Goal: Task Accomplishment & Management: Use online tool/utility

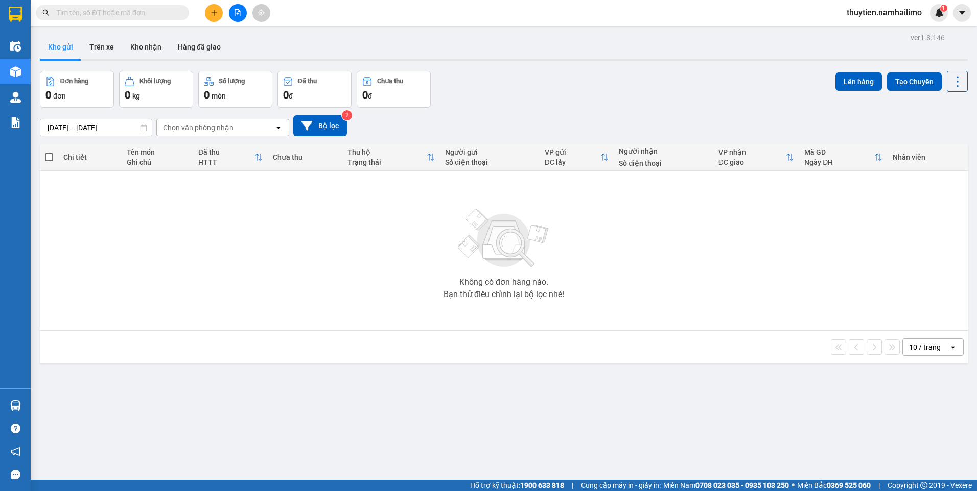
click at [892, 11] on span "thuytien.namhailimo" at bounding box center [883, 12] width 91 height 13
click at [883, 34] on span "Đăng xuất" at bounding box center [888, 31] width 71 height 11
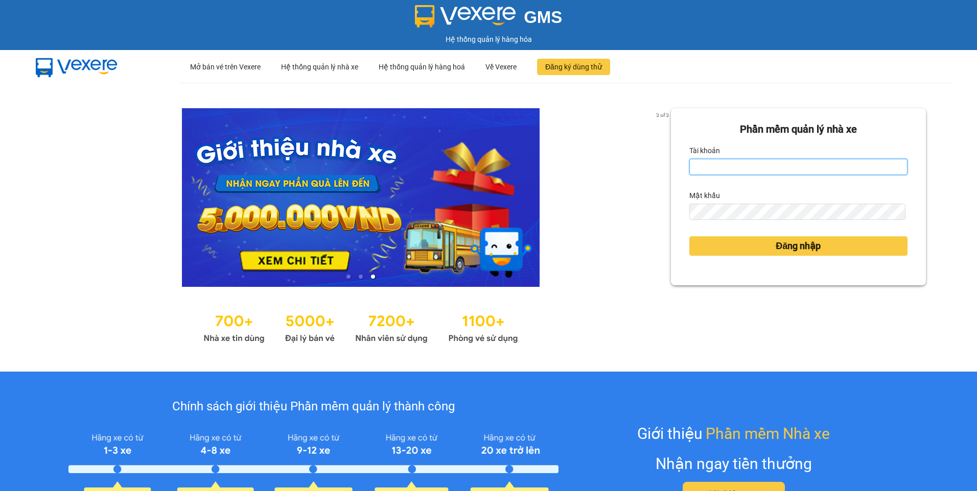
click at [719, 174] on input "Tài khoản" at bounding box center [798, 167] width 218 height 16
type input "ngapt.namhailimo"
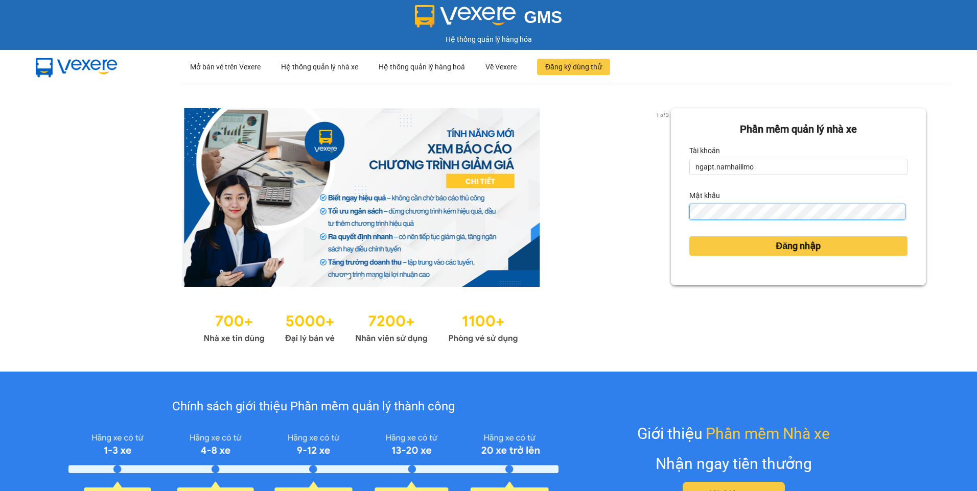
click at [689, 237] on button "Đăng nhập" at bounding box center [798, 246] width 218 height 19
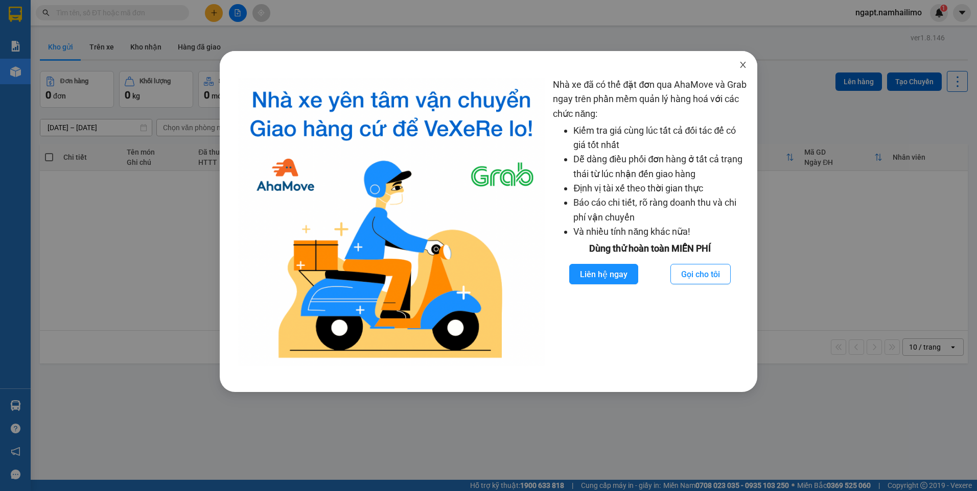
click at [741, 66] on icon "close" at bounding box center [743, 65] width 8 height 8
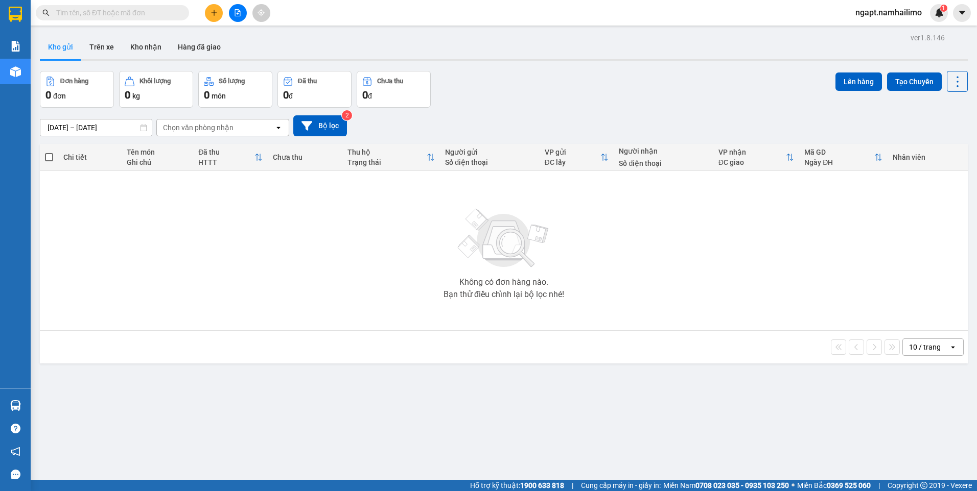
click at [237, 13] on icon "file-add" at bounding box center [237, 12] width 7 height 7
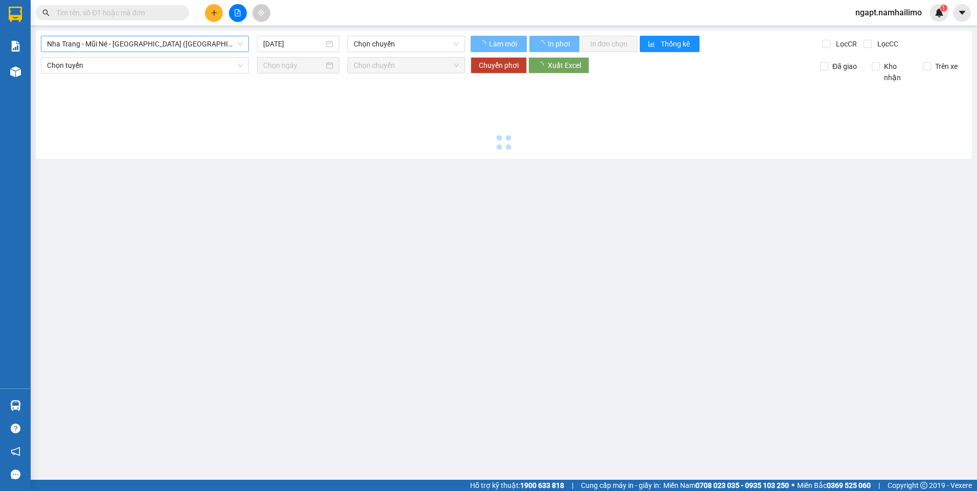
click at [140, 44] on span "Nha Trang - Mũi Né - [GEOGRAPHIC_DATA] ([GEOGRAPHIC_DATA])" at bounding box center [145, 43] width 196 height 15
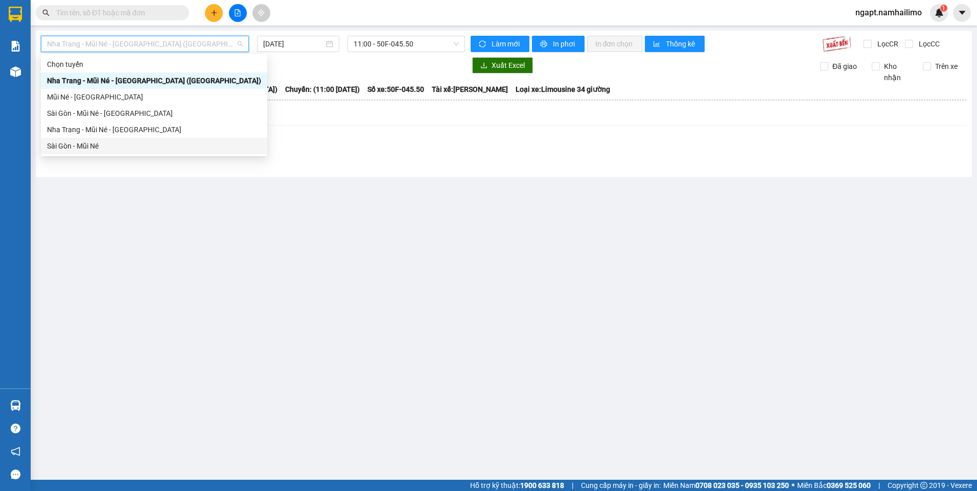
click at [99, 147] on div "Sài Gòn - Mũi Né" at bounding box center [154, 145] width 214 height 11
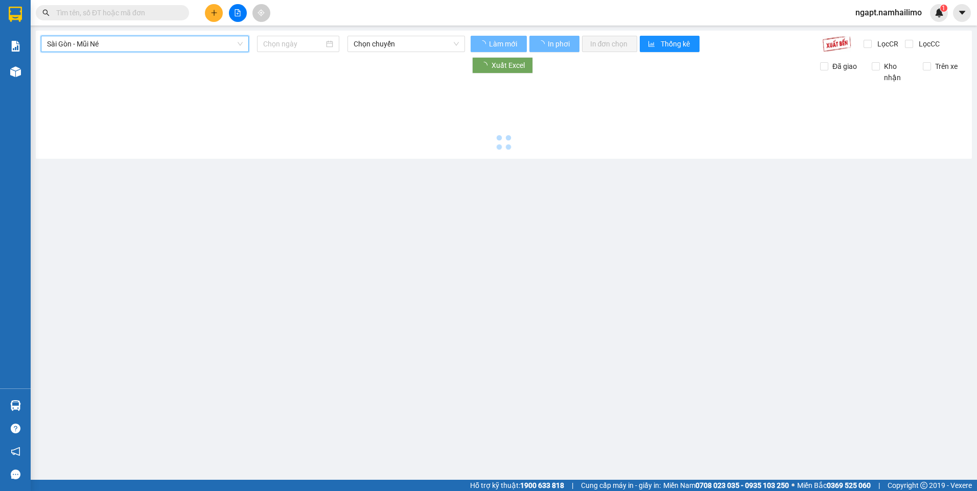
type input "[DATE]"
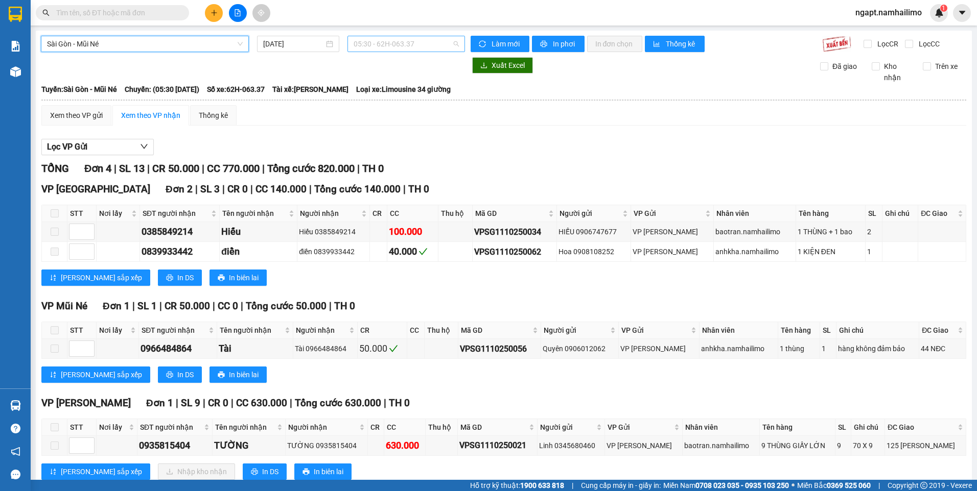
click at [416, 42] on span "05:30 - 62H-063.37" at bounding box center [407, 43] width 106 height 15
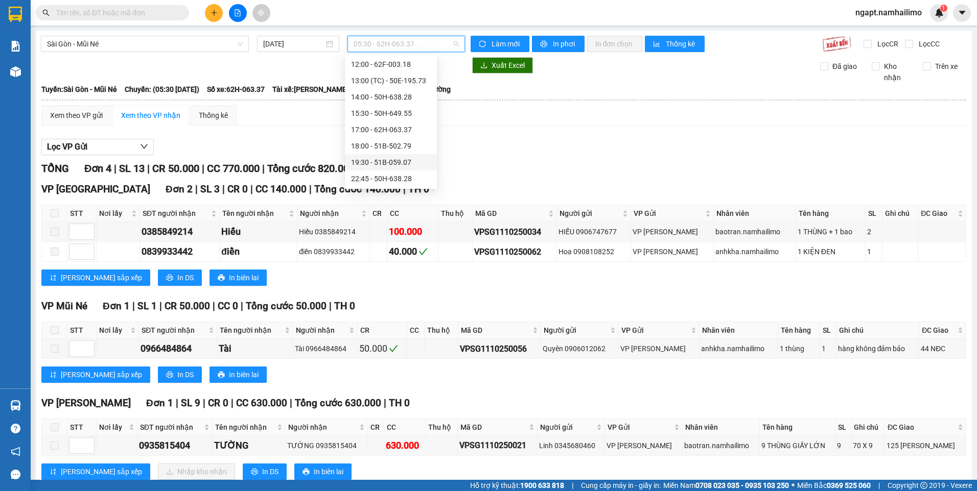
scroll to position [46, 0]
click at [403, 151] on div "13:00 (TC) - 50E-195.73" at bounding box center [391, 148] width 80 height 11
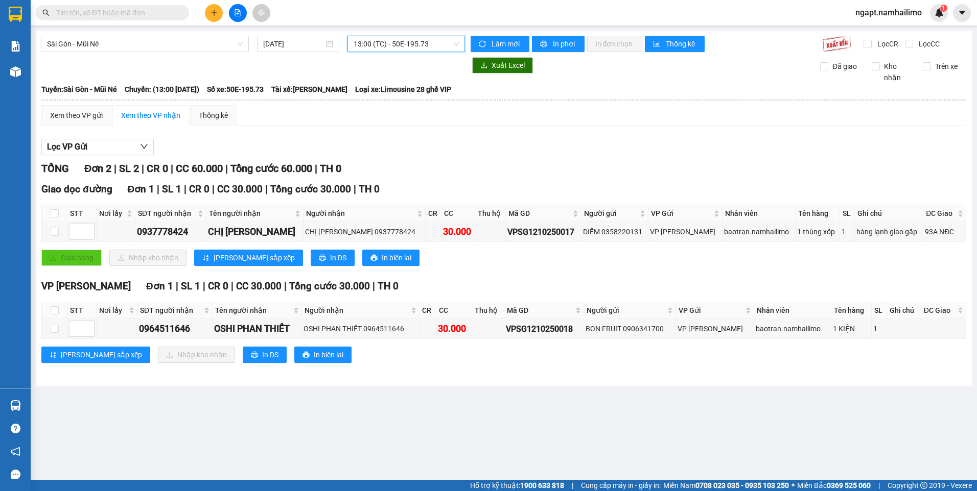
click at [437, 42] on span "13:00 (TC) - 50E-195.73" at bounding box center [407, 43] width 106 height 15
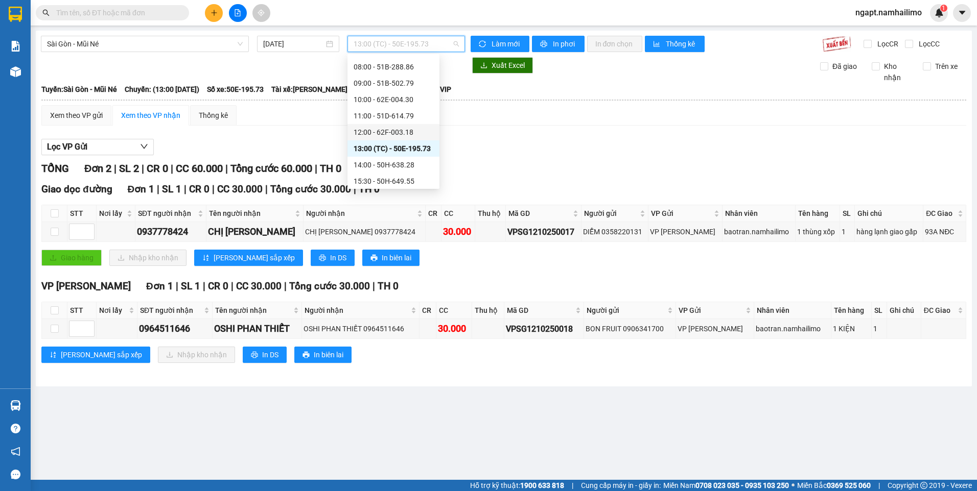
click at [407, 131] on div "12:00 - 62F-003.18" at bounding box center [394, 132] width 80 height 11
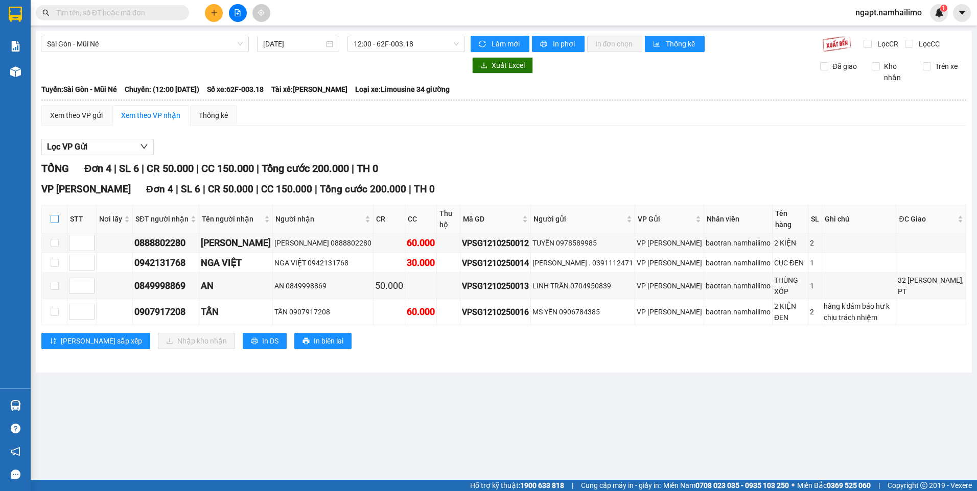
click at [53, 217] on input "checkbox" at bounding box center [55, 219] width 8 height 8
checkbox input "true"
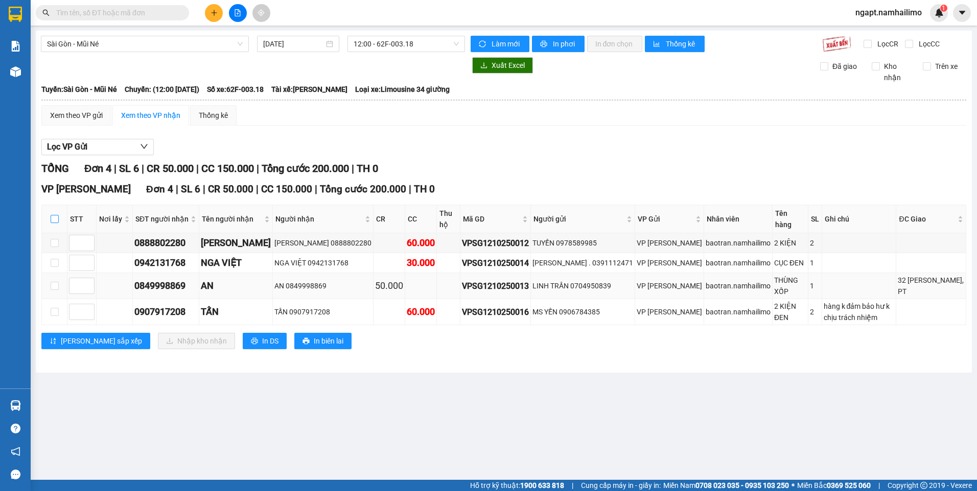
checkbox input "true"
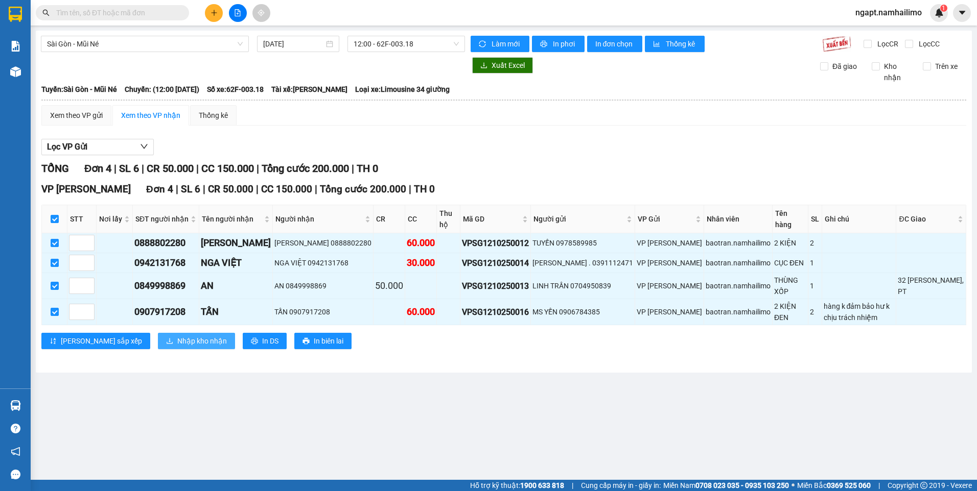
click at [177, 339] on span "Nhập kho nhận" at bounding box center [202, 341] width 50 height 11
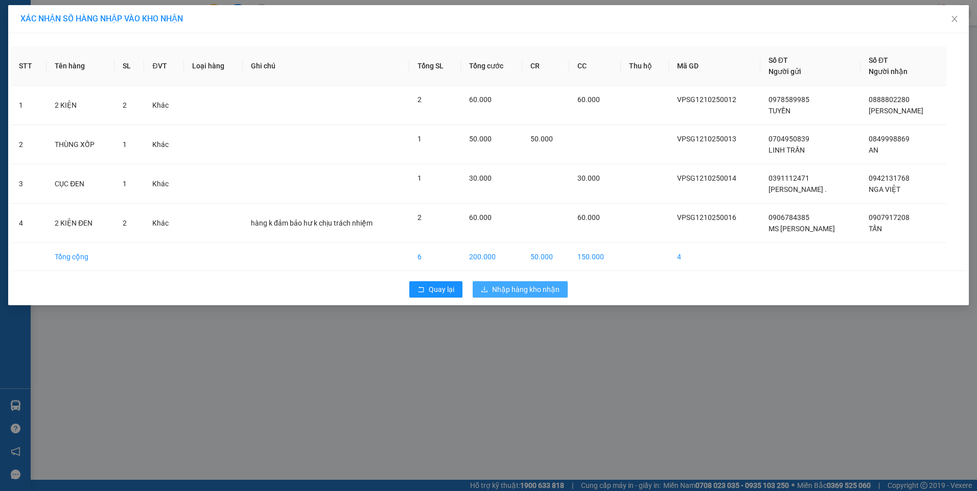
click at [544, 286] on span "Nhập hàng kho nhận" at bounding box center [525, 289] width 67 height 11
